Goal: Task Accomplishment & Management: Manage account settings

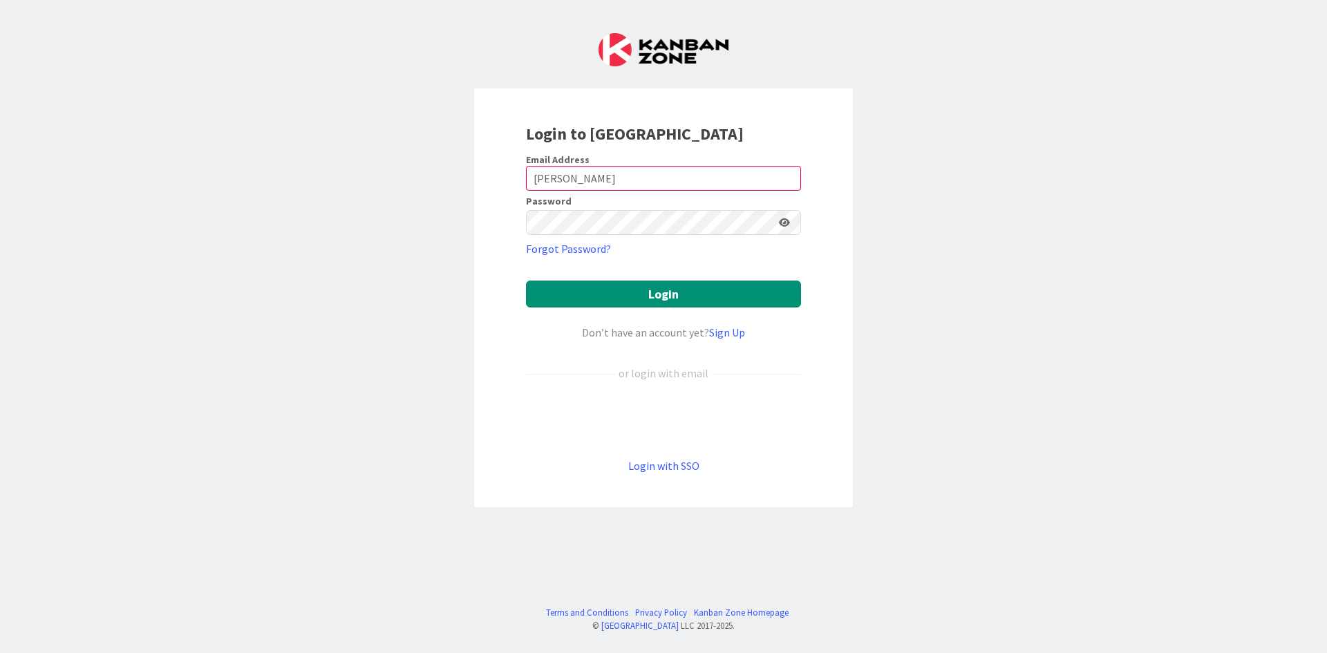
click at [784, 226] on icon at bounding box center [784, 223] width 11 height 10
drag, startPoint x: 616, startPoint y: 174, endPoint x: 489, endPoint y: 182, distance: 128.1
click at [489, 182] on div "Login to [GEOGRAPHIC_DATA] Email Address [PERSON_NAME] Password Forgot Password…" at bounding box center [663, 297] width 379 height 419
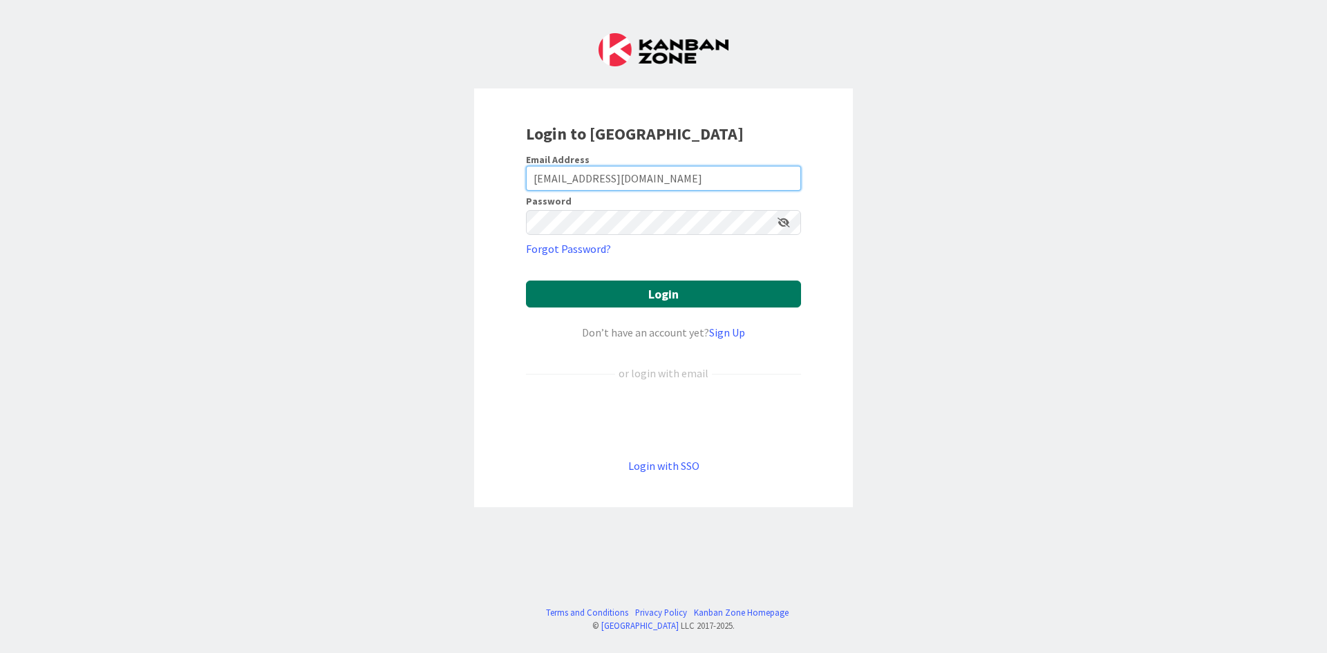
type input "magonzalez@aijustice.org"
click at [624, 297] on button "Login" at bounding box center [663, 294] width 275 height 27
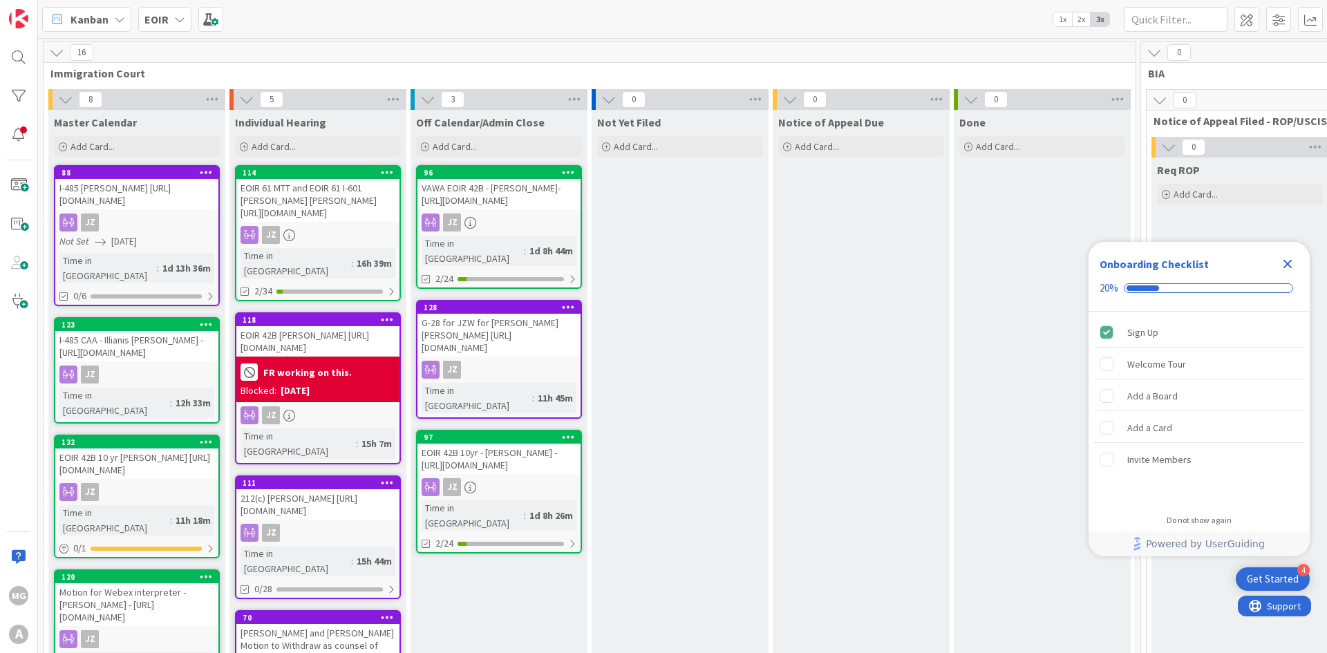
click at [1287, 263] on icon "Close Checklist" at bounding box center [1287, 264] width 9 height 9
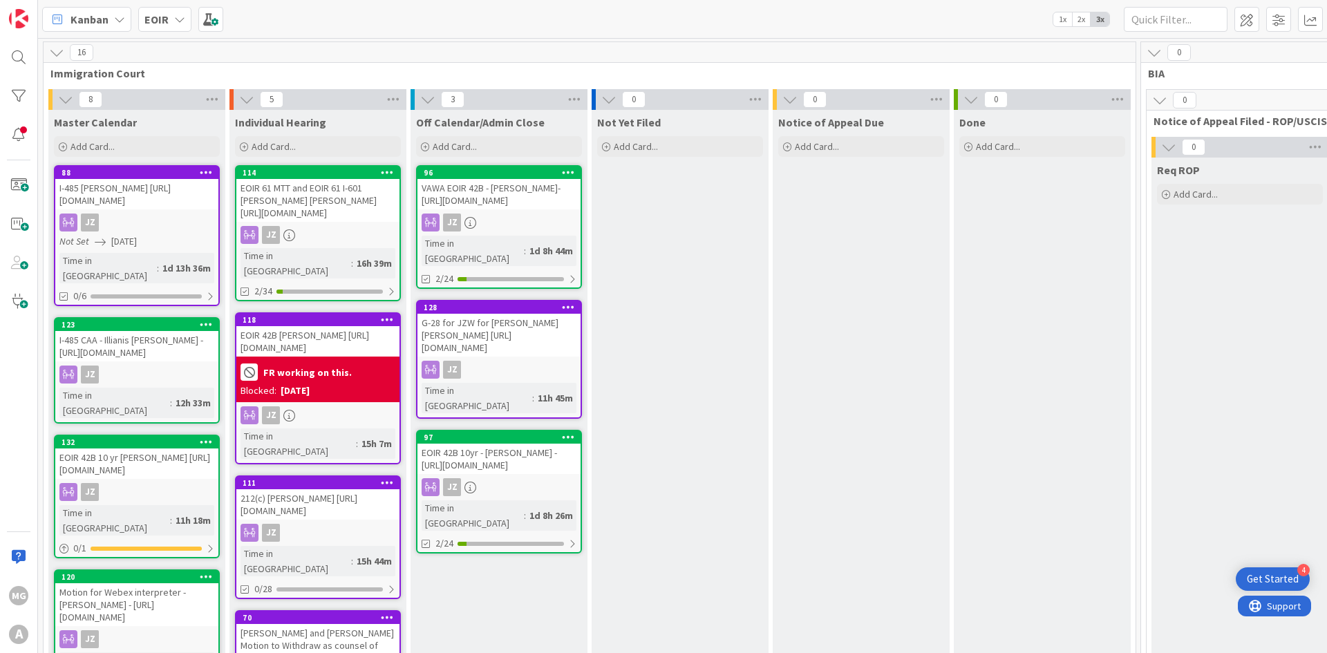
click at [298, 35] on div "Kanban EOIR 1x 2x 3x" at bounding box center [682, 19] width 1289 height 38
